Goal: Check status: Check status

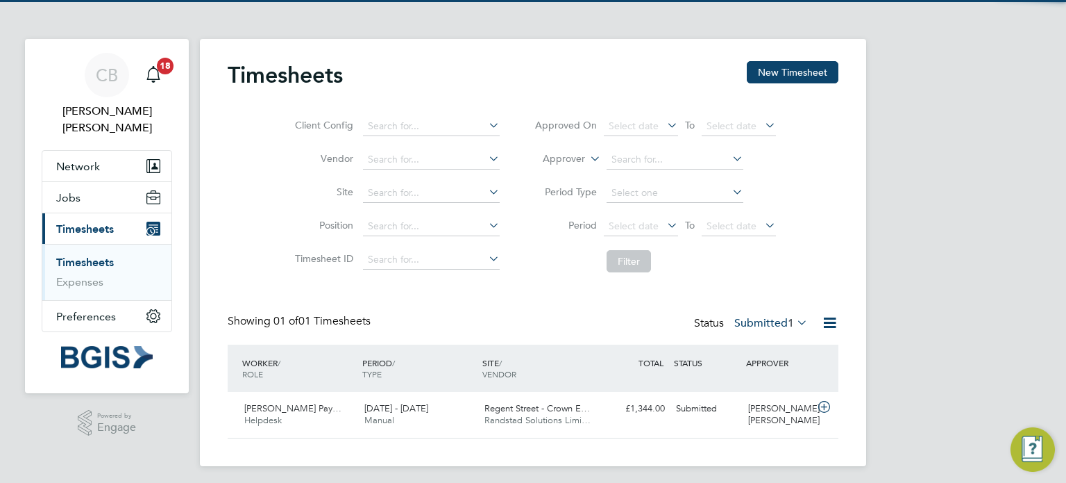
scroll to position [35, 121]
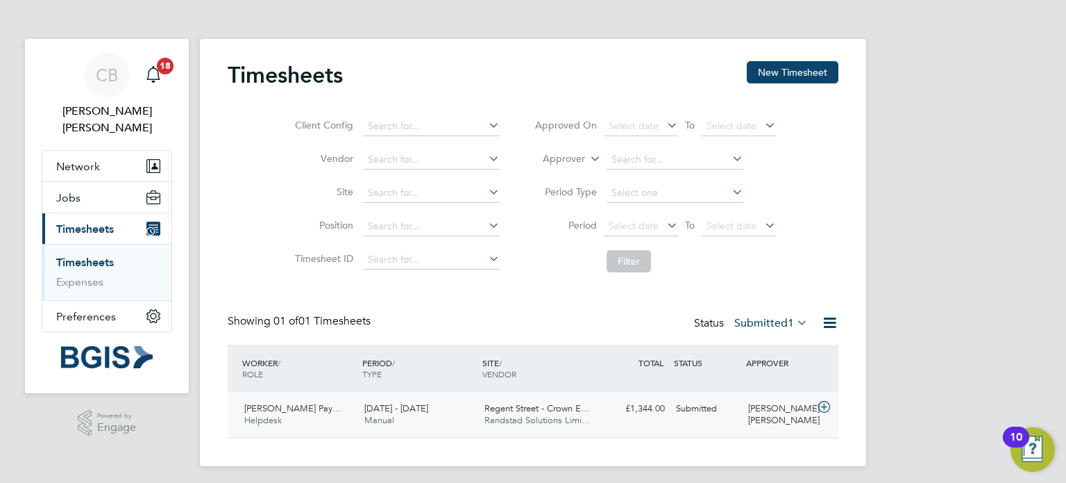
click at [620, 409] on div "£1,344.00 Submitted" at bounding box center [634, 408] width 72 height 23
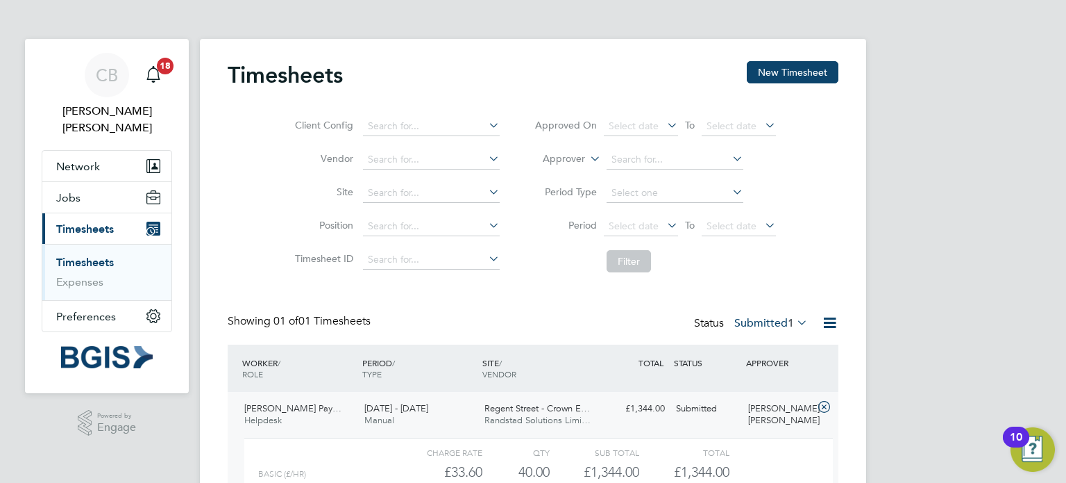
scroll to position [132, 0]
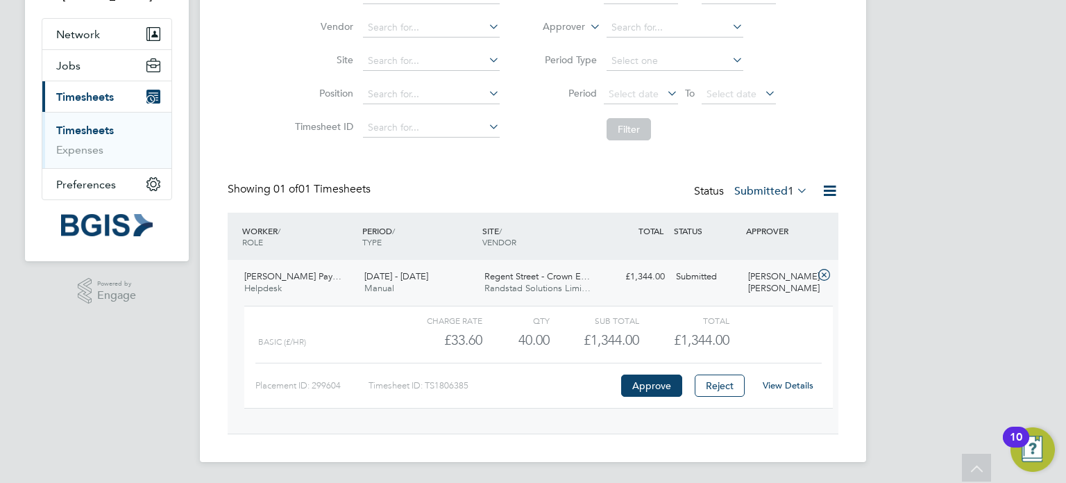
click at [797, 383] on link "View Details" at bounding box center [788, 385] width 51 height 12
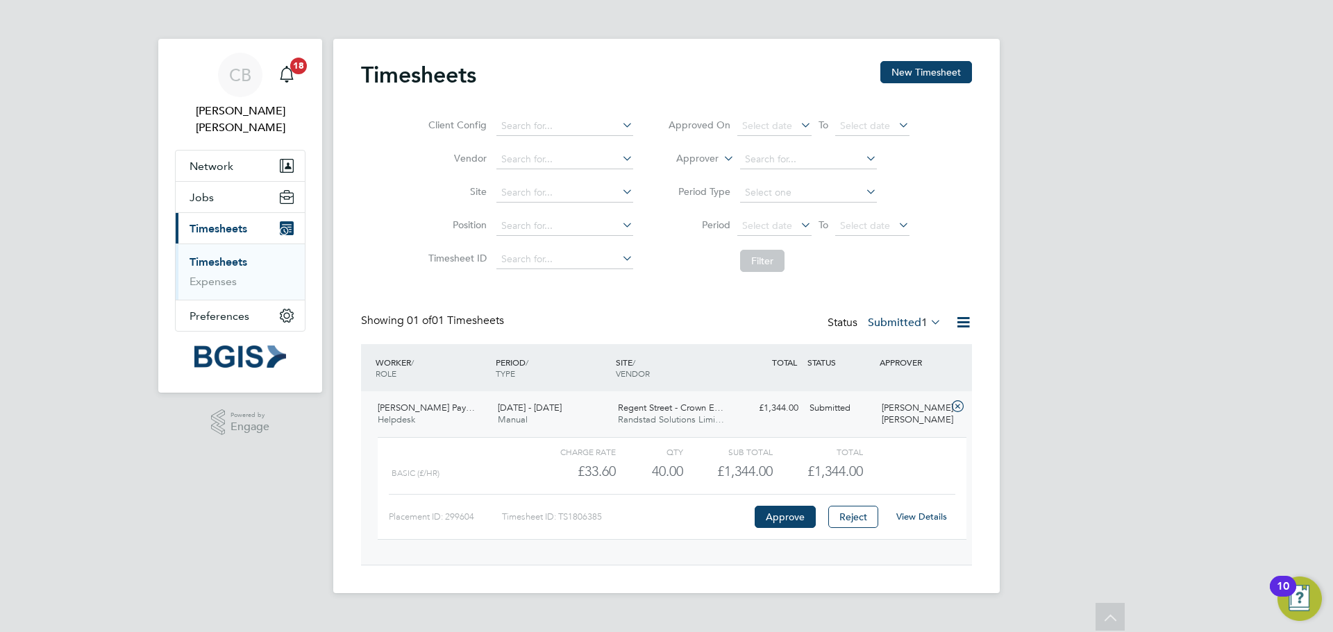
scroll to position [24, 135]
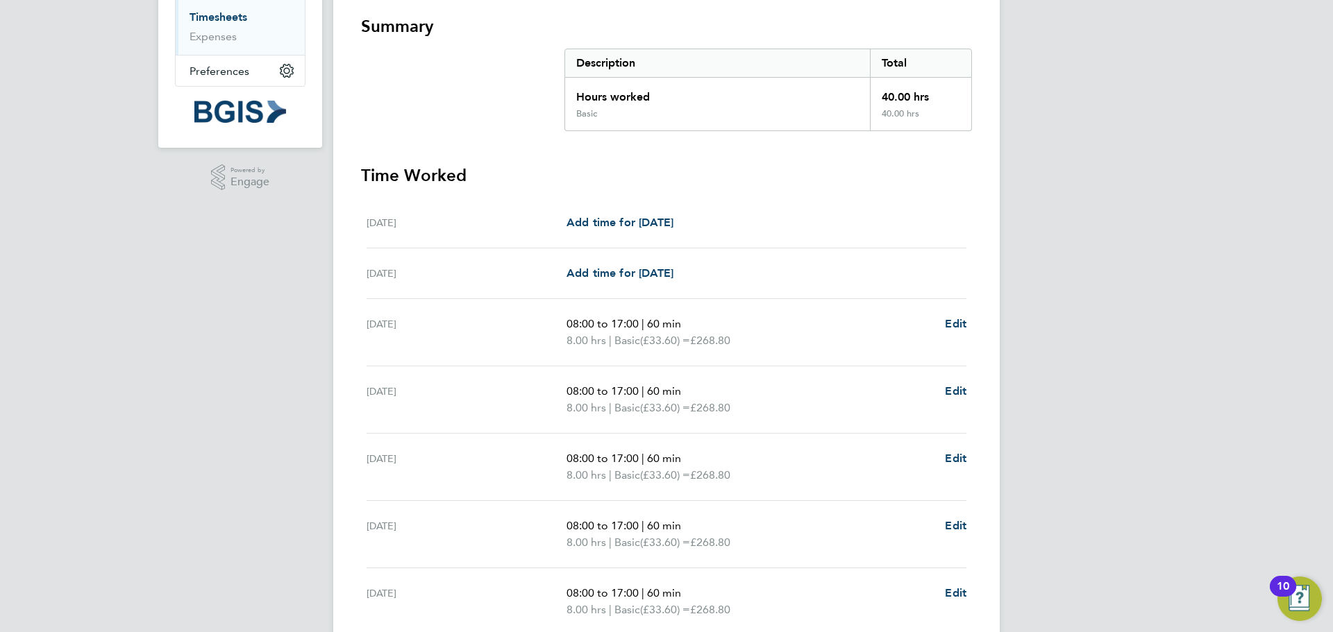
scroll to position [371, 0]
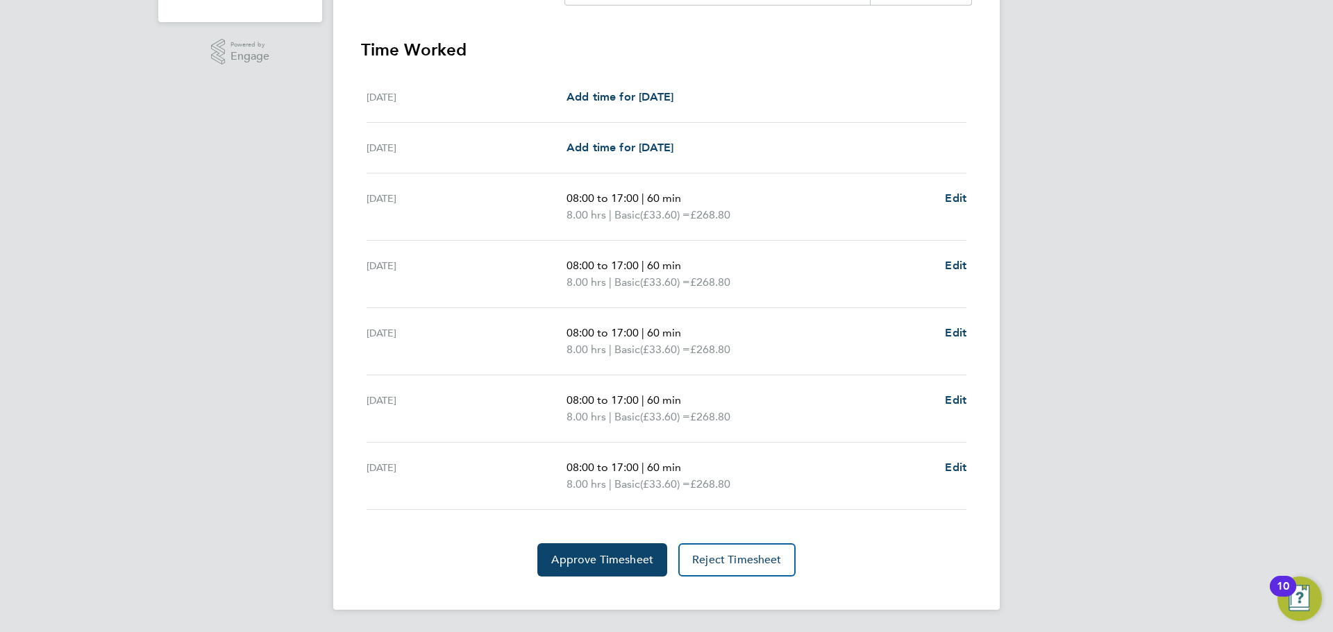
drag, startPoint x: 743, startPoint y: 193, endPoint x: 1327, endPoint y: 185, distance: 584.6
click at [1066, 193] on div "[PERSON_NAME] Notifications 18 Applications: Network Sites Workers Jobs Positio…" at bounding box center [666, 130] width 1333 height 1003
click at [1066, 186] on div "[PERSON_NAME] Notifications 18 Applications: Network Sites Workers Jobs Positio…" at bounding box center [666, 130] width 1333 height 1003
drag, startPoint x: 795, startPoint y: 213, endPoint x: 647, endPoint y: 216, distance: 147.9
click at [647, 216] on p "8.00 hrs | Basic (£33.60) = £268.80" at bounding box center [750, 215] width 367 height 17
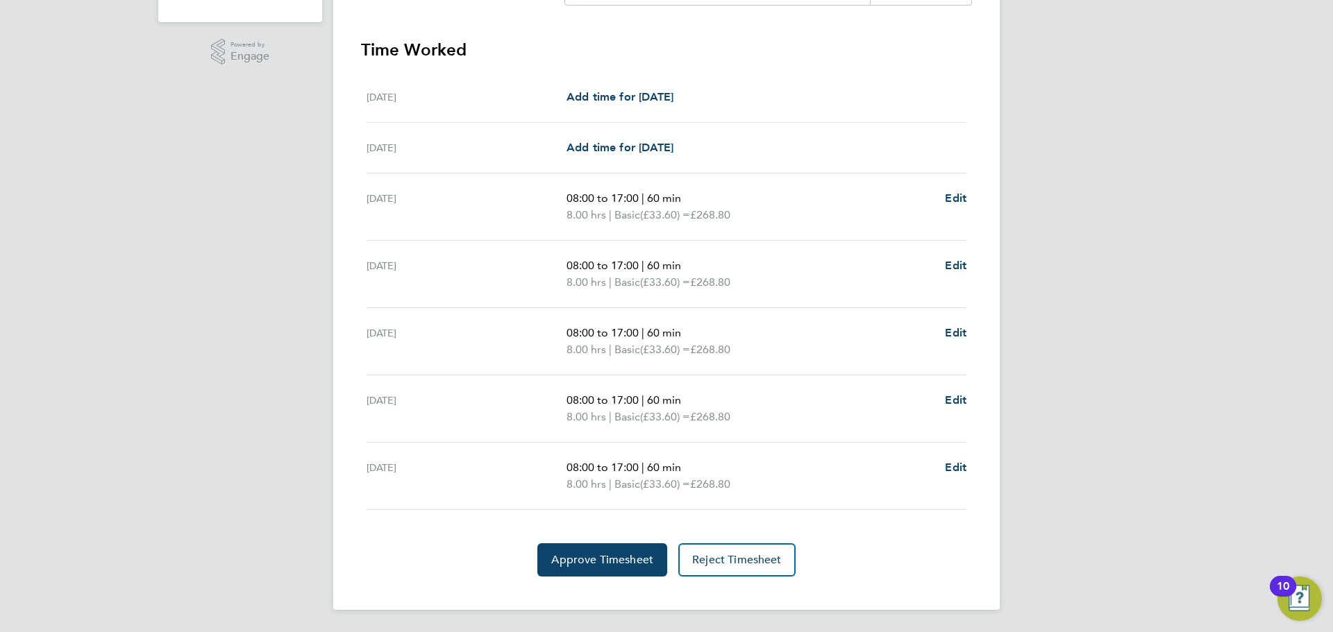
click at [647, 216] on span "(£33.60) =" at bounding box center [665, 214] width 50 height 13
drag, startPoint x: 659, startPoint y: 217, endPoint x: 688, endPoint y: 217, distance: 29.2
click at [688, 217] on span "(£33.60) =" at bounding box center [665, 214] width 50 height 13
click at [1066, 208] on div "[PERSON_NAME] Notifications 18 Applications: Network Sites Workers Jobs Positio…" at bounding box center [666, 130] width 1333 height 1003
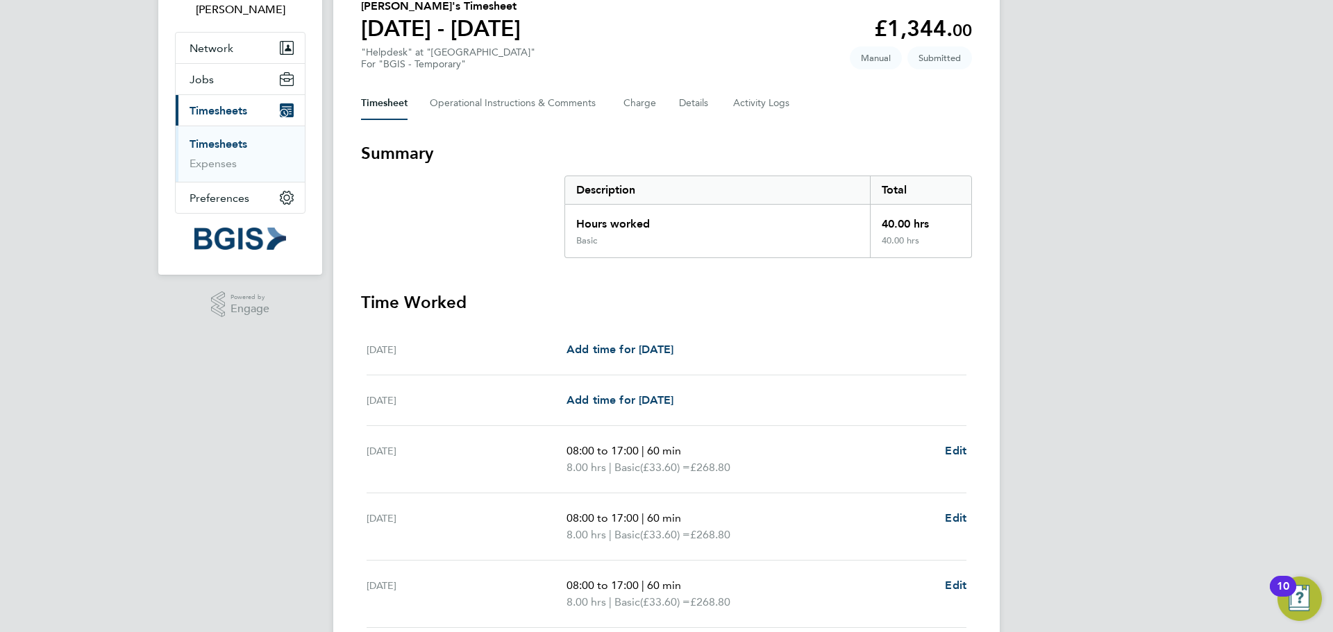
scroll to position [0, 0]
